Goal: Information Seeking & Learning: Learn about a topic

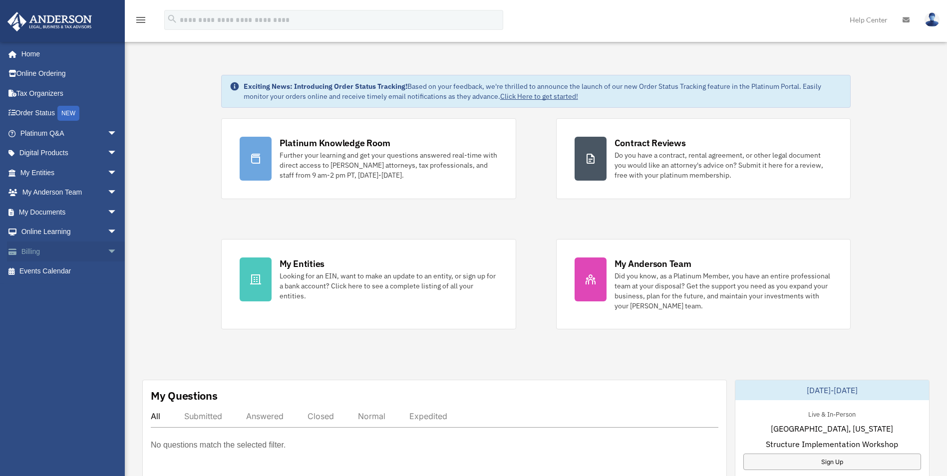
click at [89, 253] on link "Billing arrow_drop_down" at bounding box center [69, 252] width 125 height 20
click at [95, 253] on link "Billing arrow_drop_down" at bounding box center [69, 252] width 125 height 20
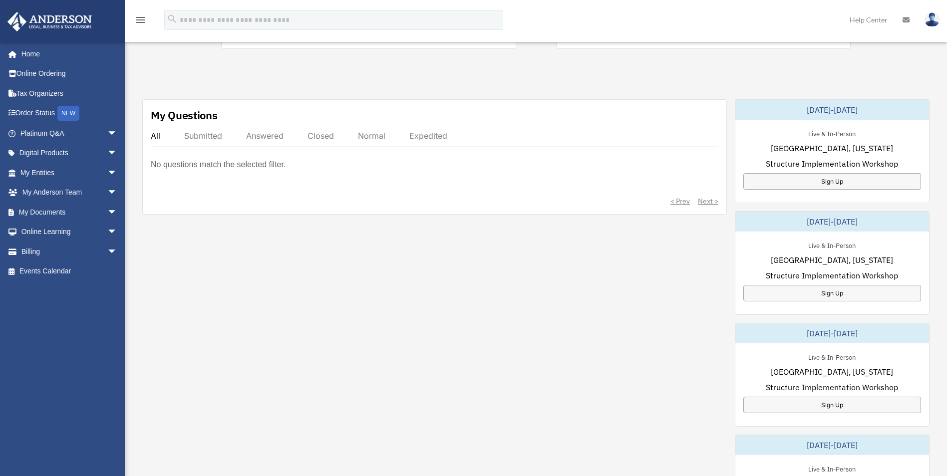
scroll to position [300, 0]
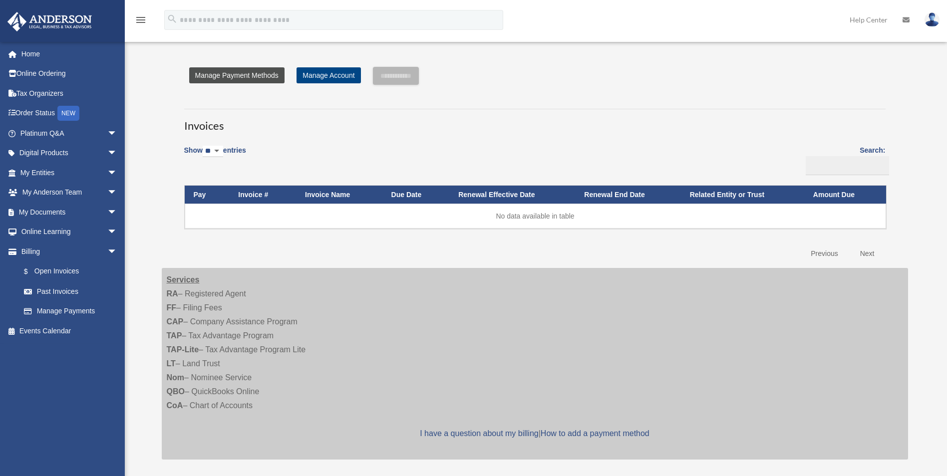
click at [263, 79] on link "Manage Payment Methods" at bounding box center [236, 75] width 95 height 16
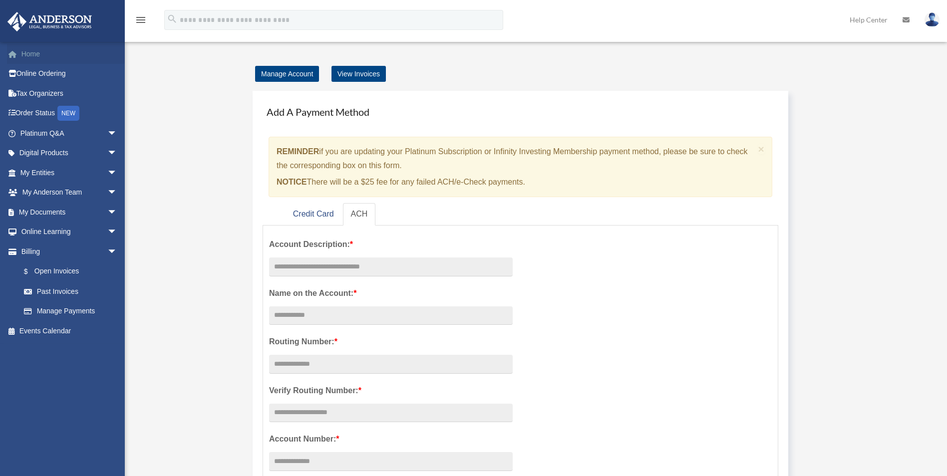
click at [36, 54] on link "Home" at bounding box center [69, 54] width 125 height 20
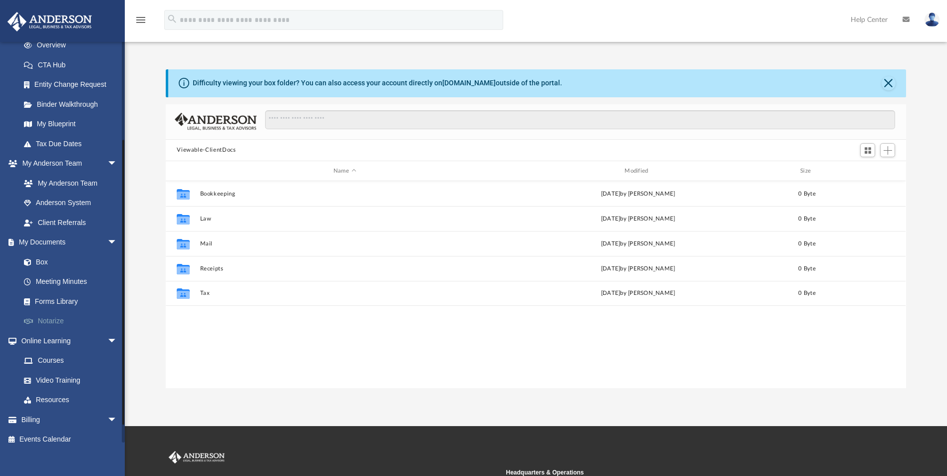
scroll to position [150, 0]
click at [77, 102] on link "Binder Walkthrough" at bounding box center [73, 102] width 118 height 20
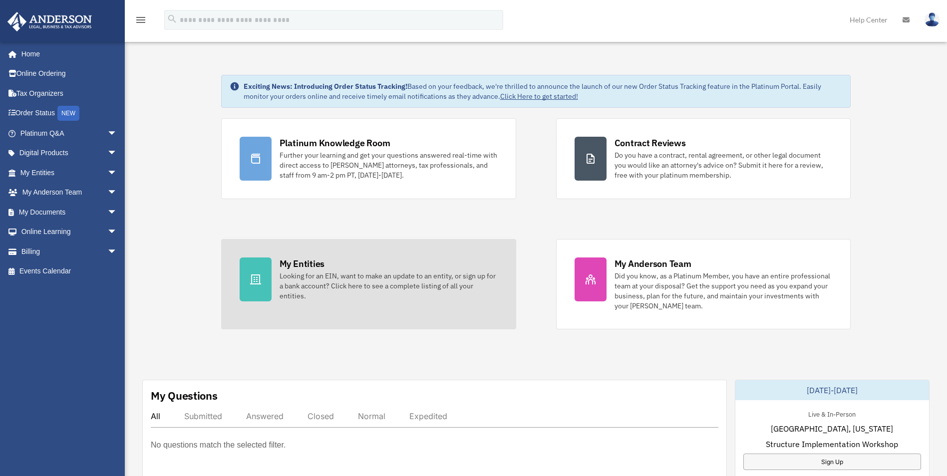
click at [308, 297] on div "Looking for an EIN, want to make an update to an entity, or sign up for a bank …" at bounding box center [389, 286] width 218 height 30
click at [353, 274] on div "Looking for an EIN, want to make an update to an entity, or sign up for a bank …" at bounding box center [389, 286] width 218 height 30
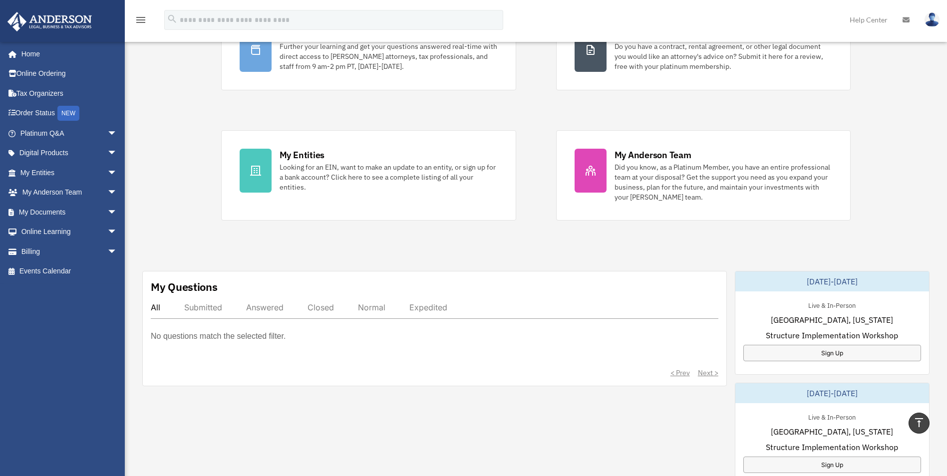
scroll to position [10, 0]
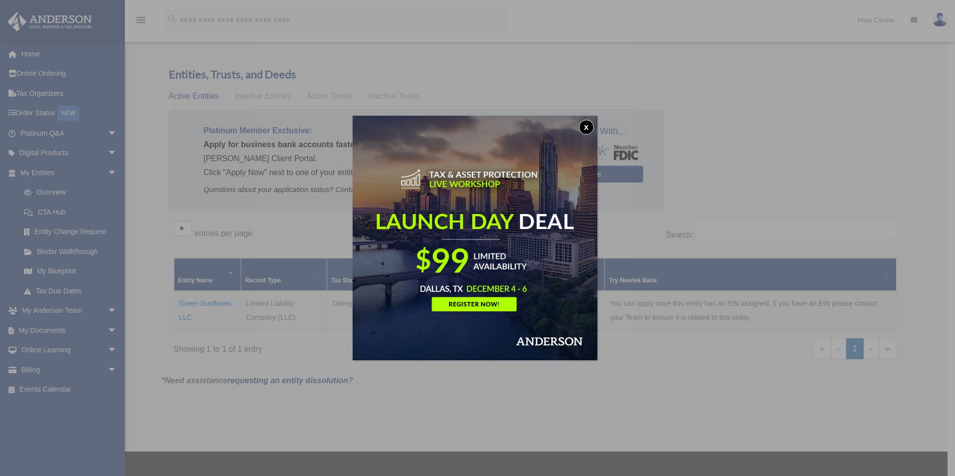
click at [587, 129] on button "x" at bounding box center [586, 127] width 15 height 15
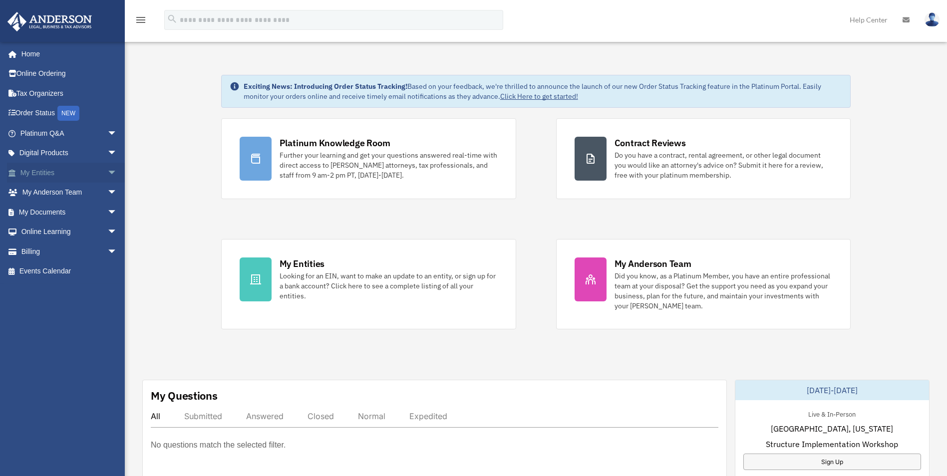
click at [107, 170] on span "arrow_drop_down" at bounding box center [117, 173] width 20 height 20
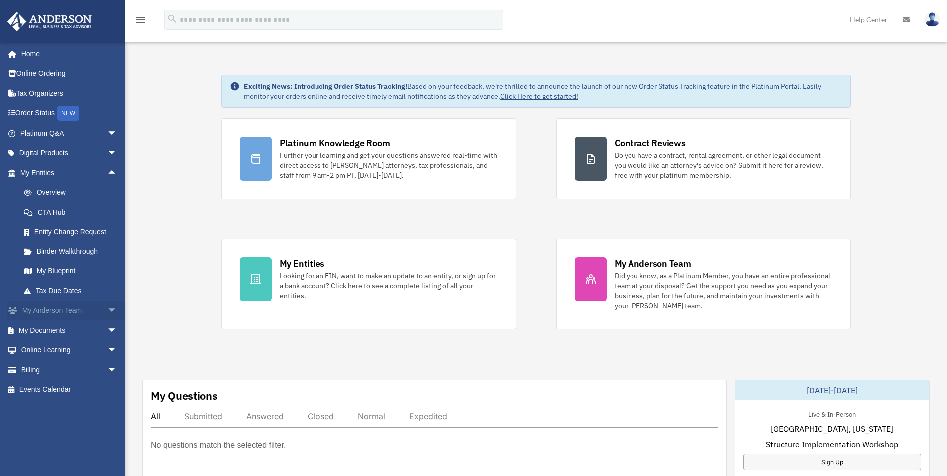
click at [107, 308] on span "arrow_drop_down" at bounding box center [117, 311] width 20 height 20
click at [107, 389] on span "arrow_drop_down" at bounding box center [117, 390] width 20 height 20
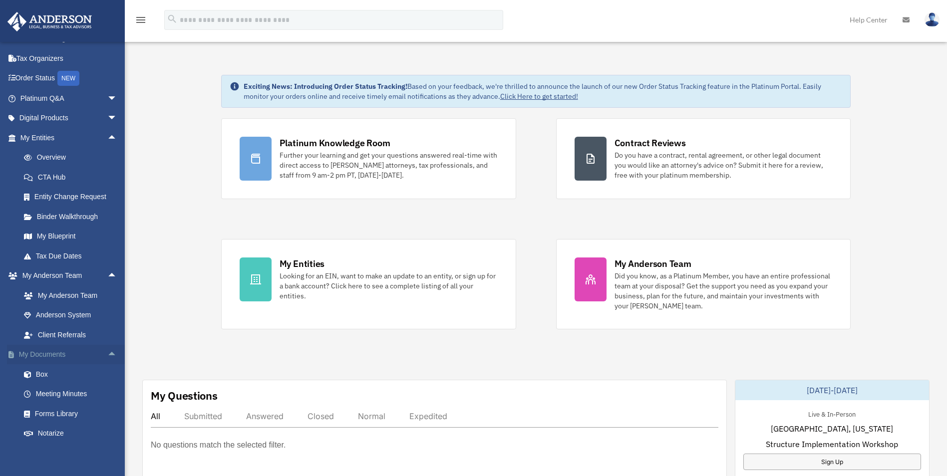
scroll to position [50, 0]
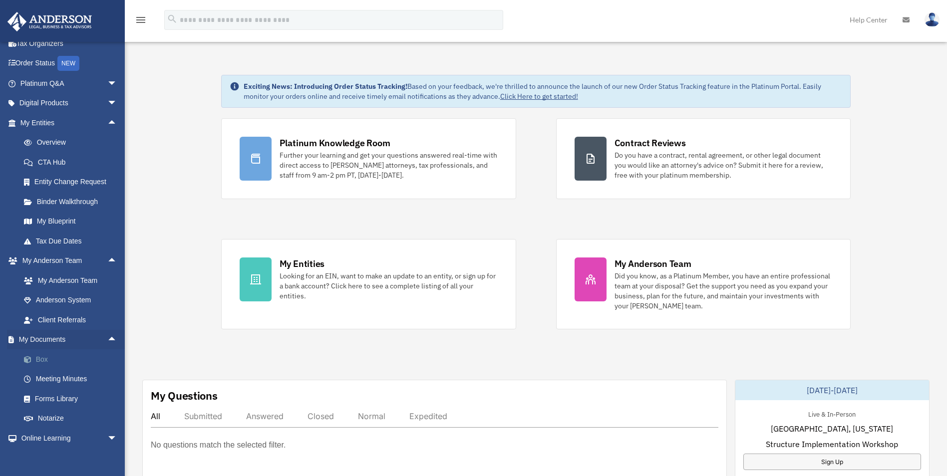
click at [46, 360] on link "Box" at bounding box center [73, 359] width 118 height 20
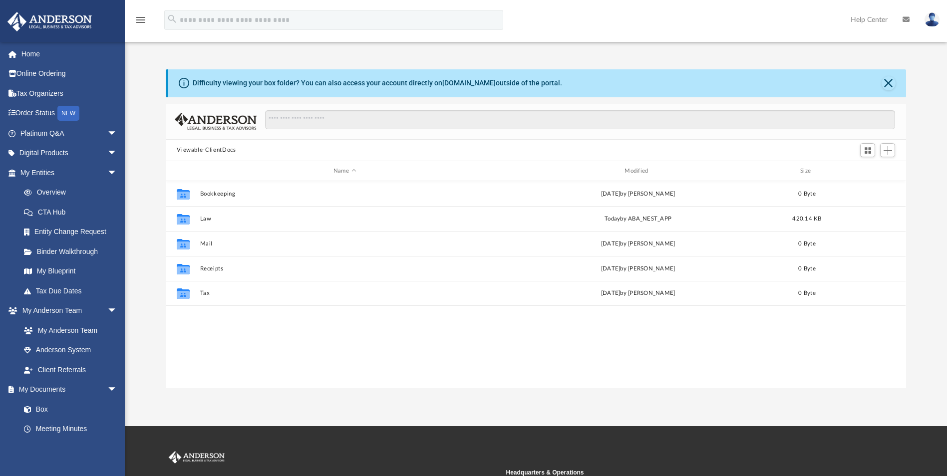
scroll to position [220, 733]
click at [48, 97] on link "Tax Organizers" at bounding box center [69, 93] width 125 height 20
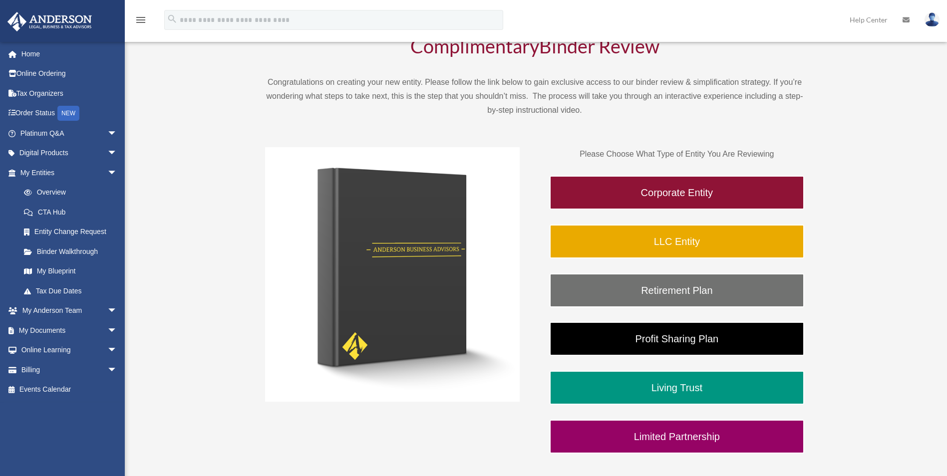
scroll to position [100, 0]
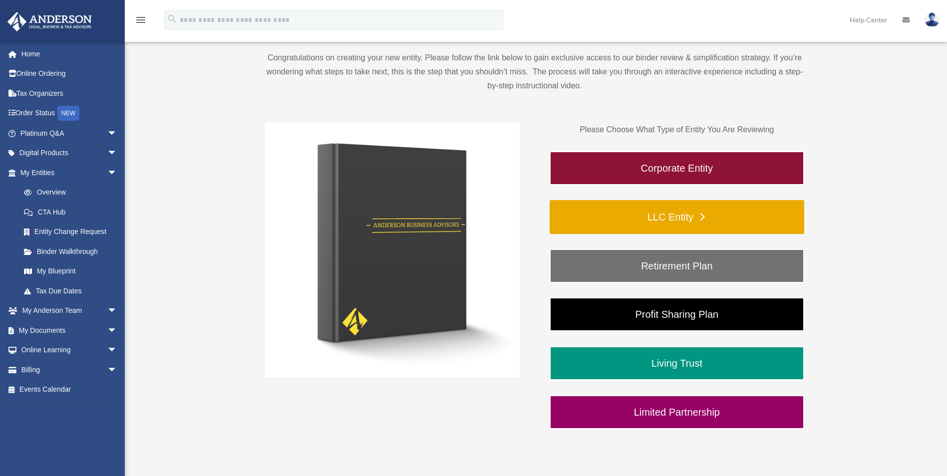
click at [640, 217] on link "LLC Entity" at bounding box center [677, 217] width 255 height 34
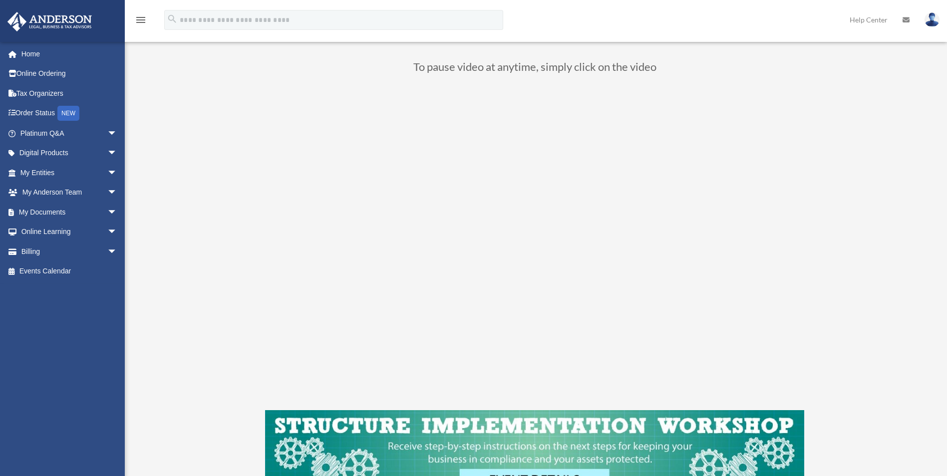
scroll to position [100, 0]
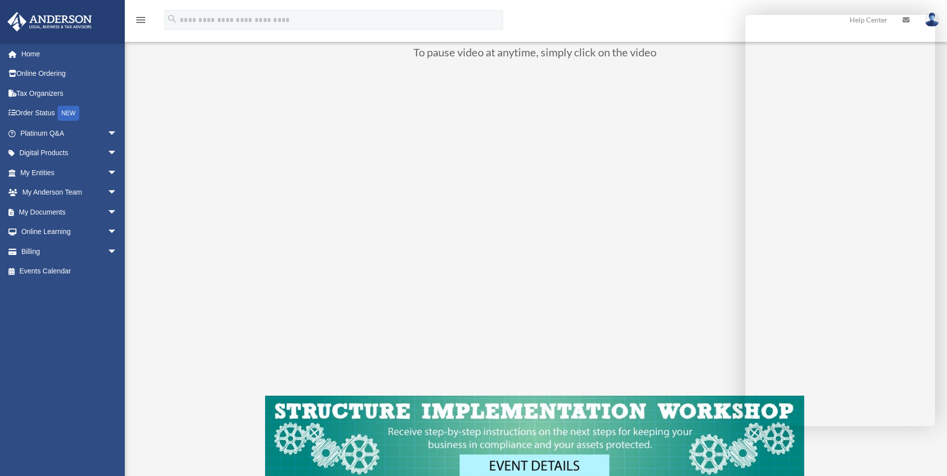
click at [690, 61] on h3 "To pause video at anytime, simply click on the video" at bounding box center [534, 55] width 539 height 16
click at [149, 98] on div "Binder Review LLC Entity kbpowe01@gmail.com Sign Out kbpowe01@gmail.com Home On…" at bounding box center [473, 238] width 947 height 601
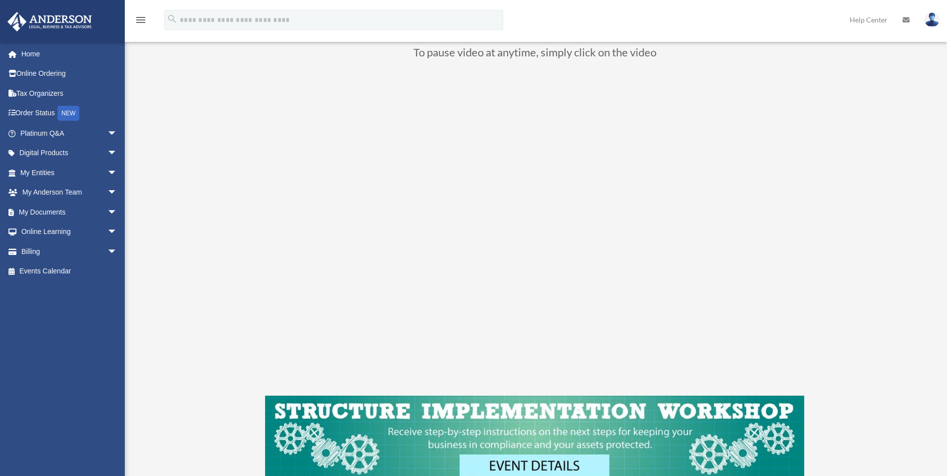
scroll to position [0, 0]
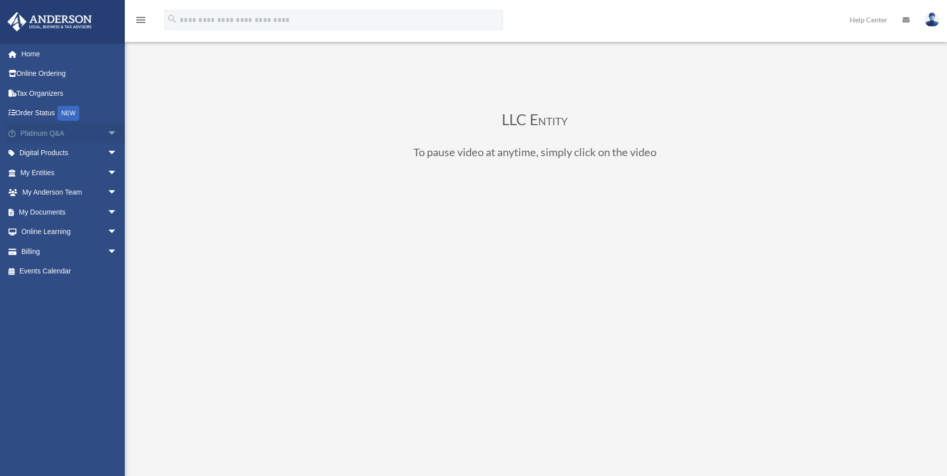
click at [107, 137] on span "arrow_drop_down" at bounding box center [117, 133] width 20 height 20
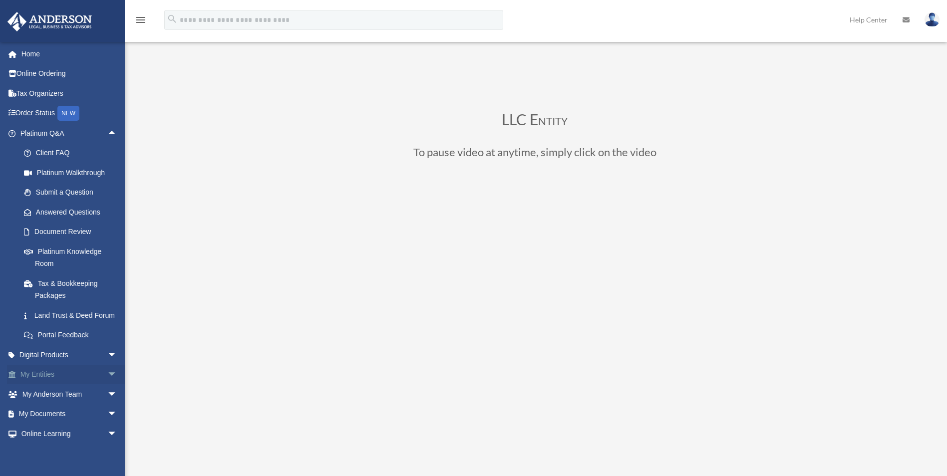
click at [107, 385] on span "arrow_drop_down" at bounding box center [117, 375] width 20 height 20
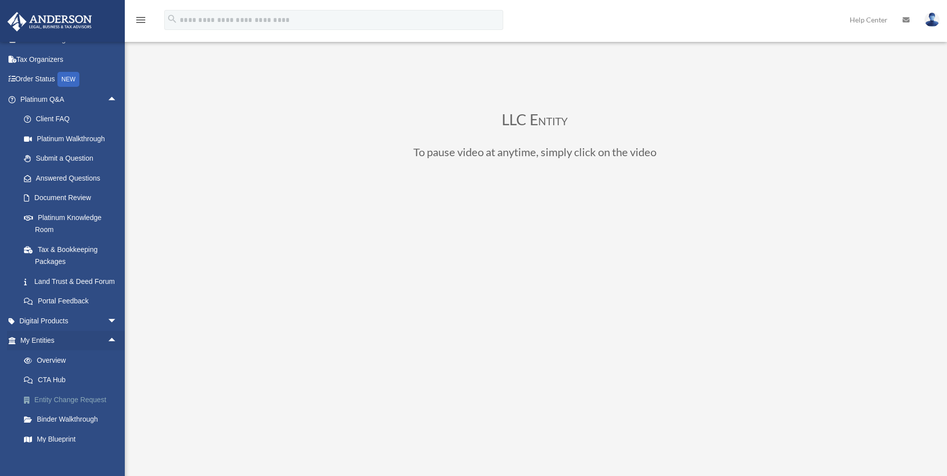
scroll to position [50, 0]
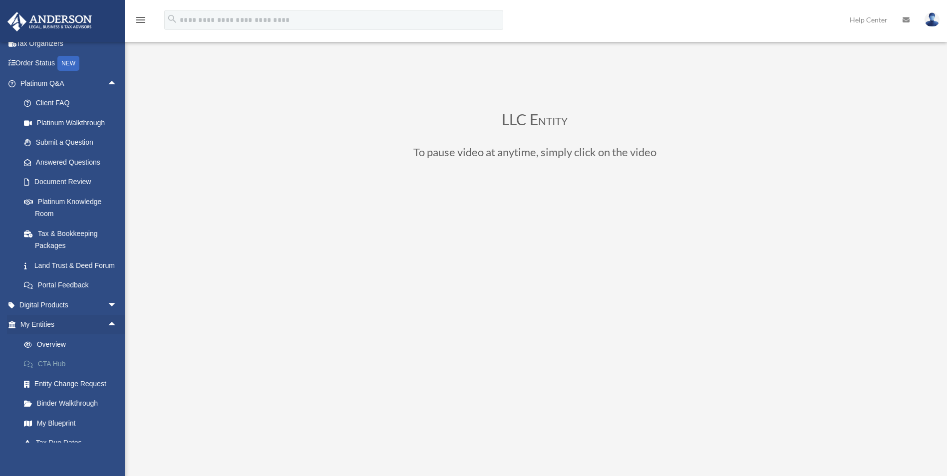
click at [62, 374] on link "CTA Hub" at bounding box center [73, 364] width 118 height 20
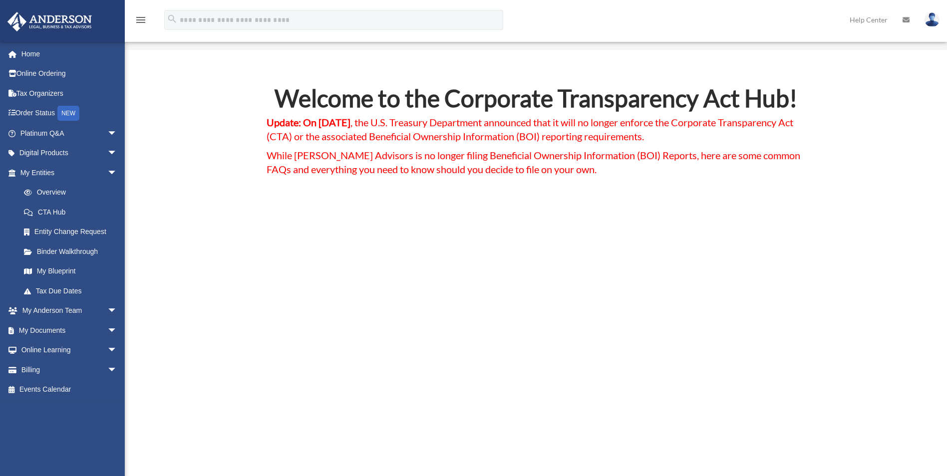
scroll to position [50, 0]
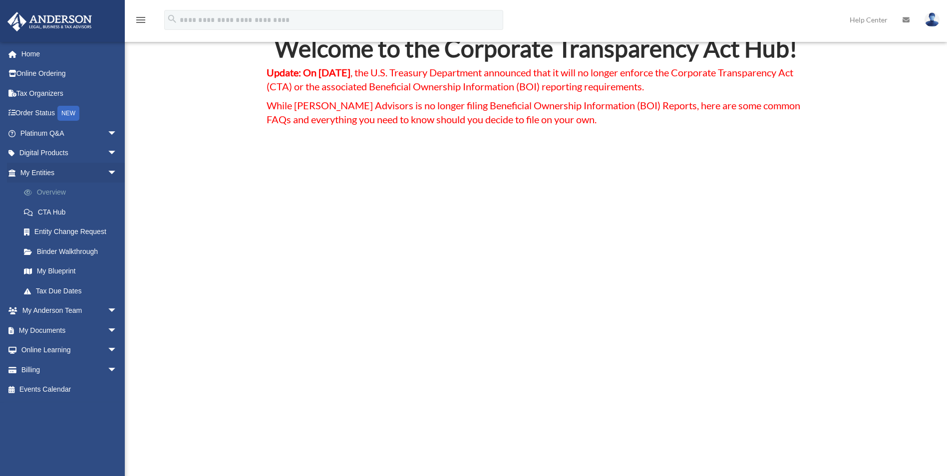
click at [68, 190] on link "Overview" at bounding box center [73, 193] width 118 height 20
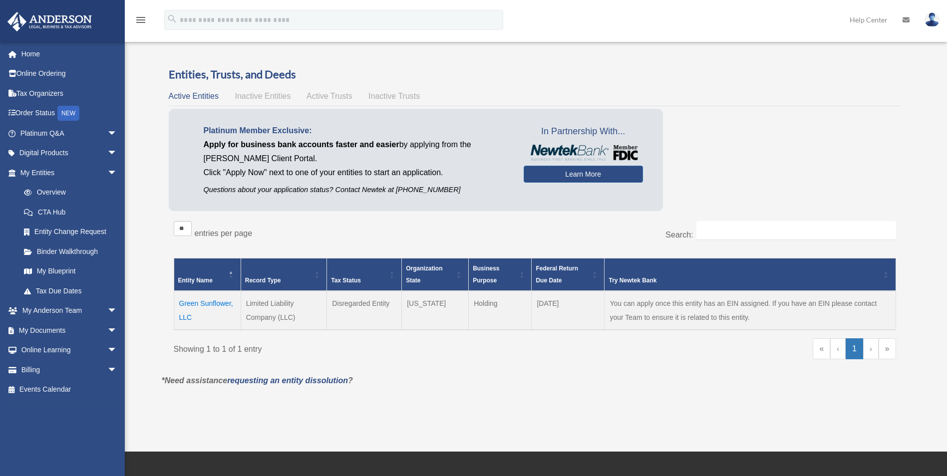
click at [214, 302] on td "Green Sunflower, LLC" at bounding box center [207, 310] width 67 height 39
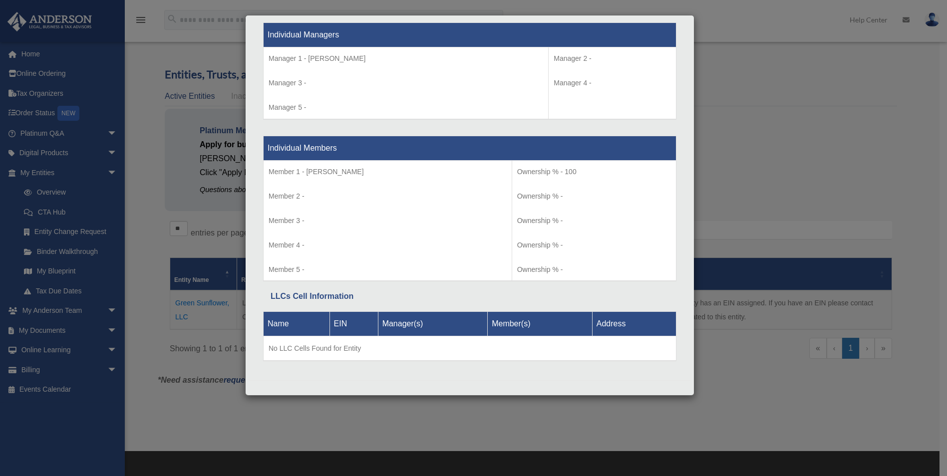
scroll to position [953, 0]
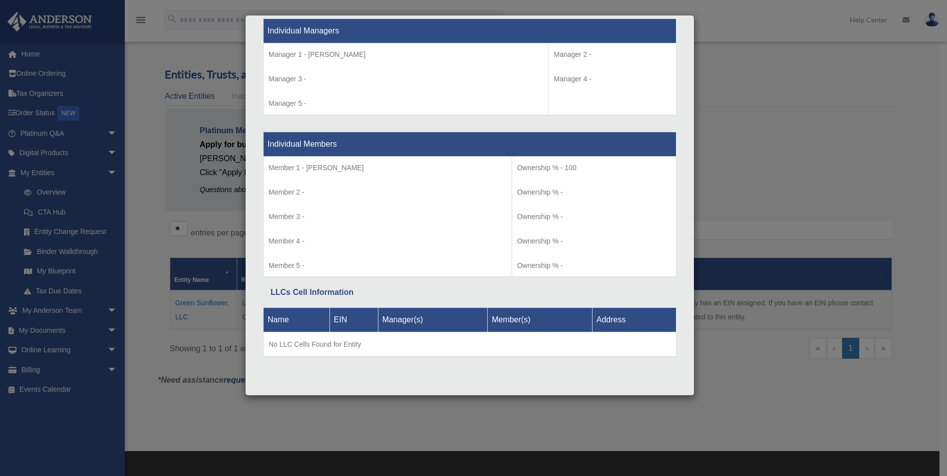
click at [783, 145] on div "Details × Articles Sent Organizational Date" at bounding box center [473, 238] width 947 height 476
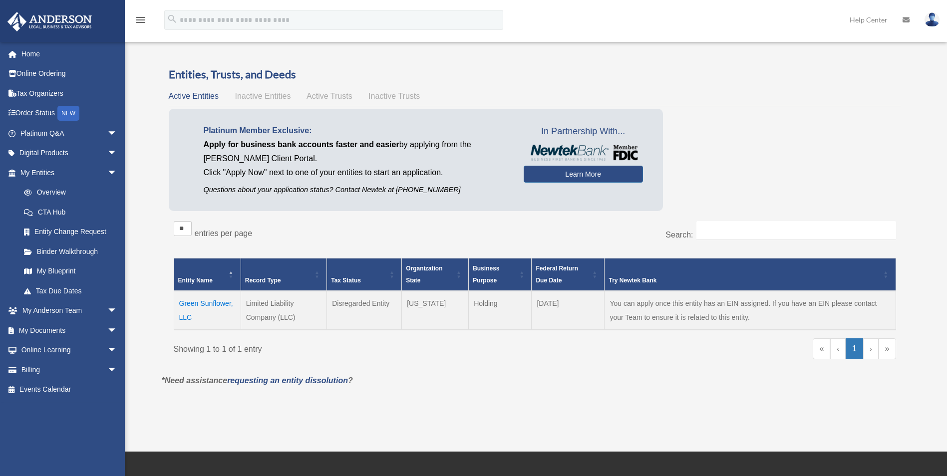
click at [203, 305] on td "Green Sunflower, LLC" at bounding box center [207, 310] width 67 height 39
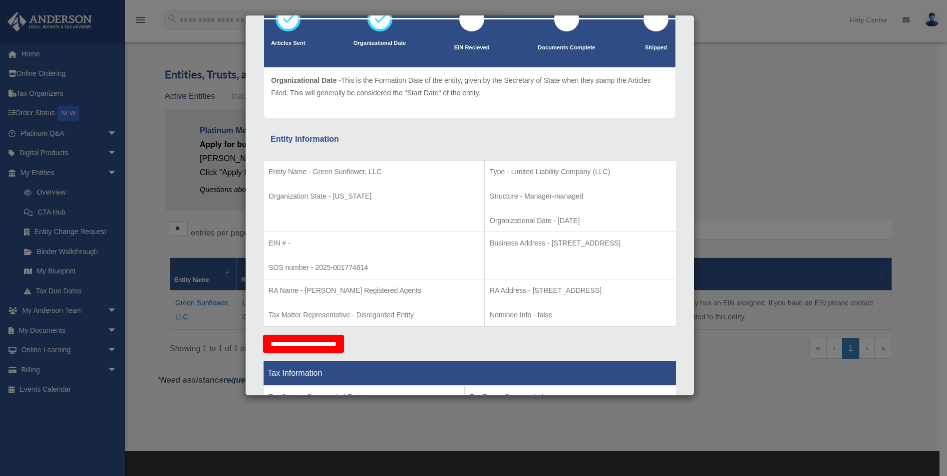
scroll to position [0, 0]
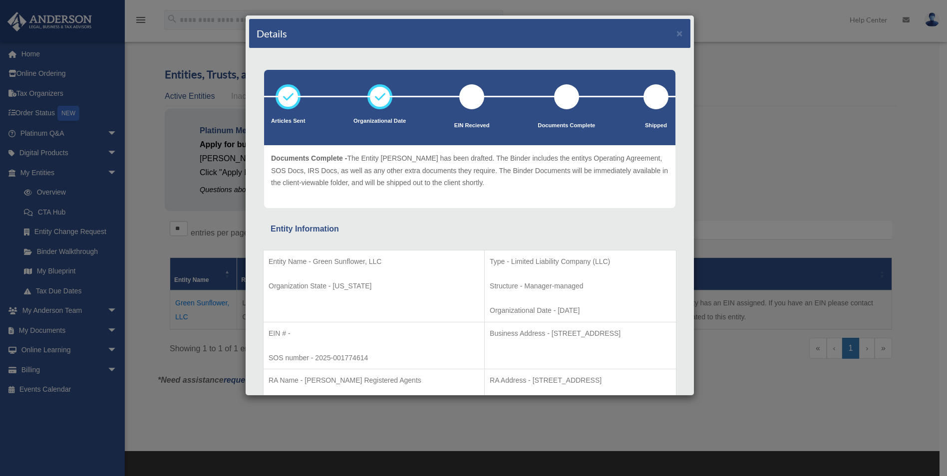
click at [677, 33] on div "Details ×" at bounding box center [469, 33] width 441 height 29
click at [677, 33] on button "×" at bounding box center [680, 33] width 6 height 10
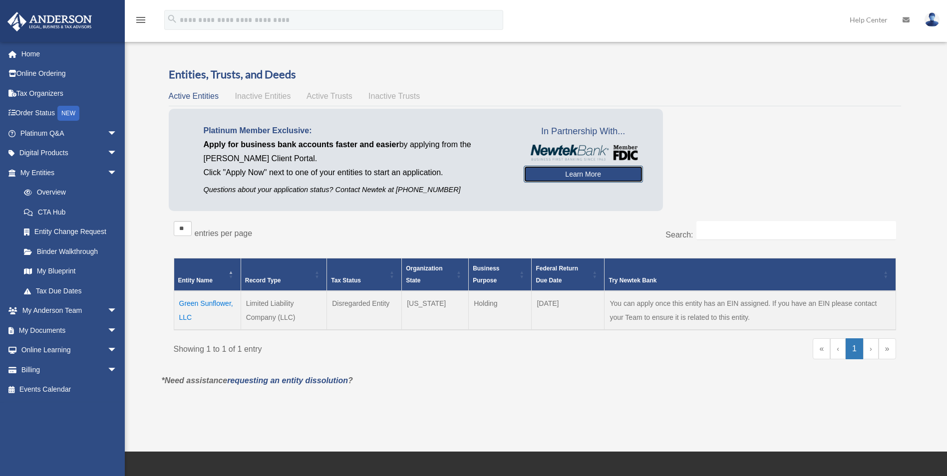
click at [580, 176] on link "Learn More" at bounding box center [583, 174] width 119 height 17
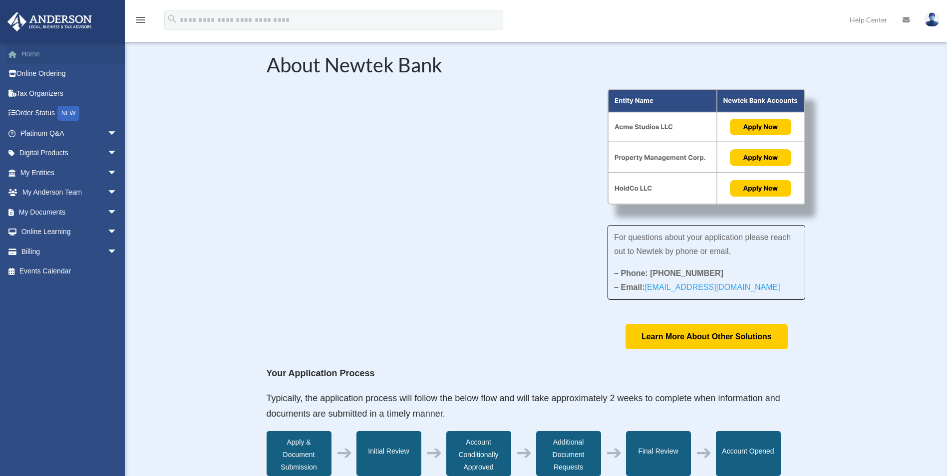
click at [30, 60] on link "Home" at bounding box center [69, 54] width 125 height 20
